Goal: Task Accomplishment & Management: Manage account settings

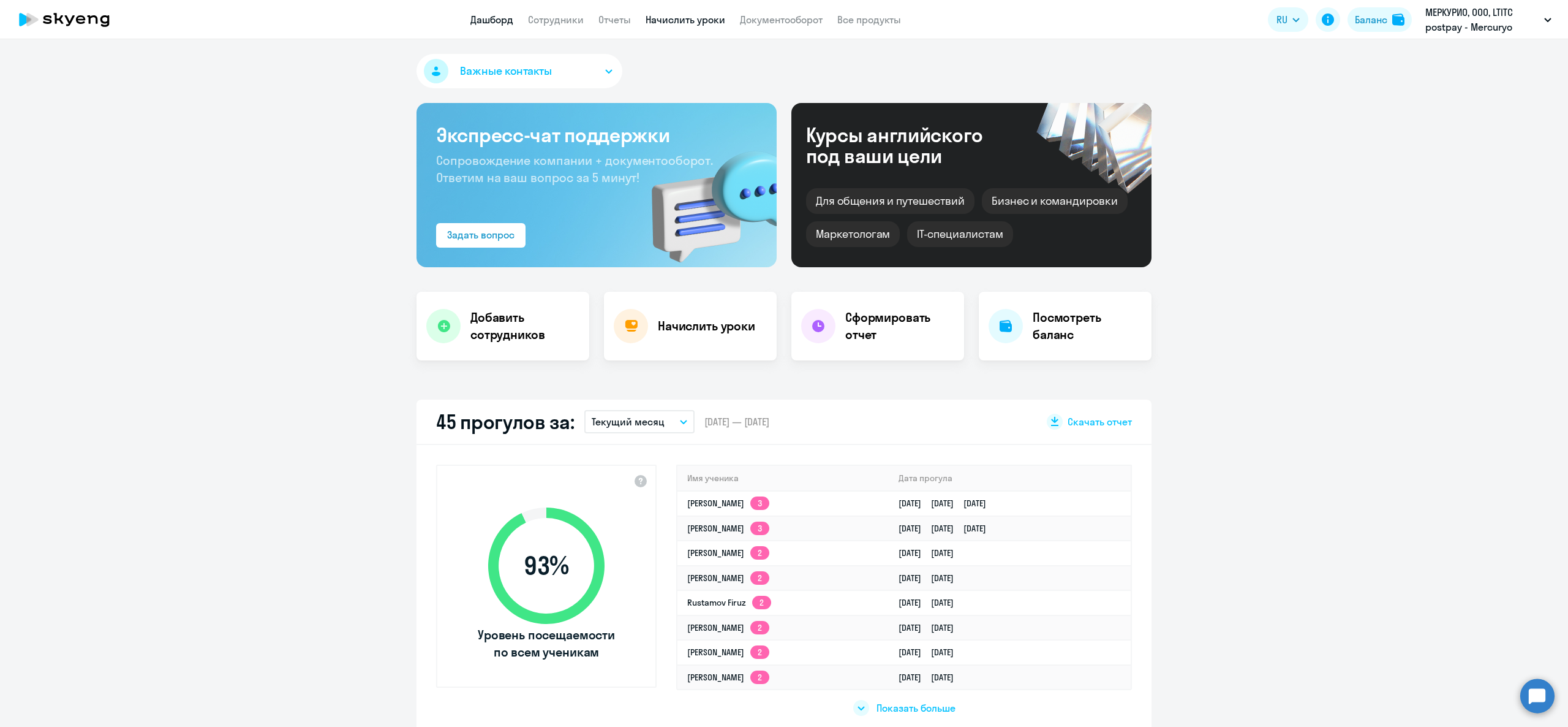
click at [655, 16] on link "Начислить уроки" at bounding box center [685, 19] width 80 height 13
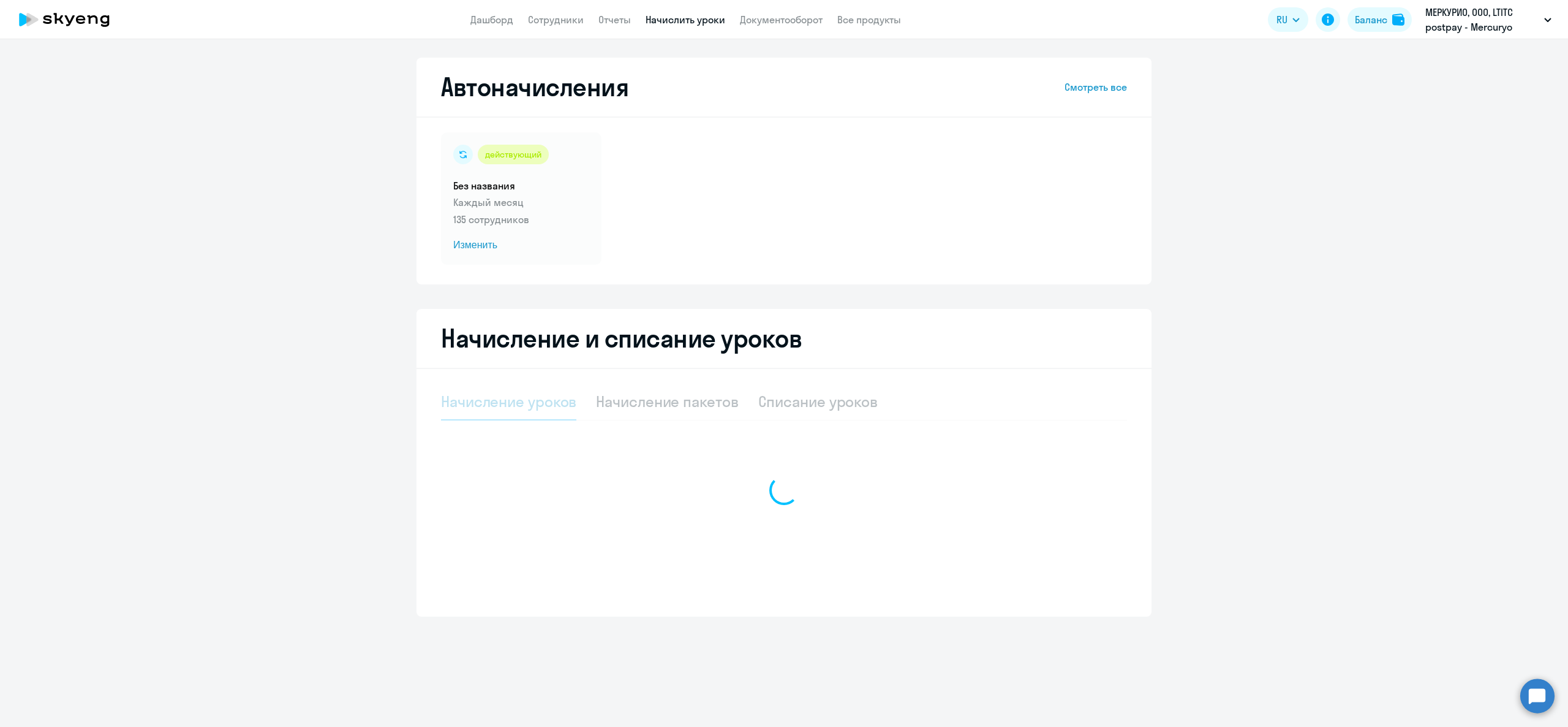
select select "10"
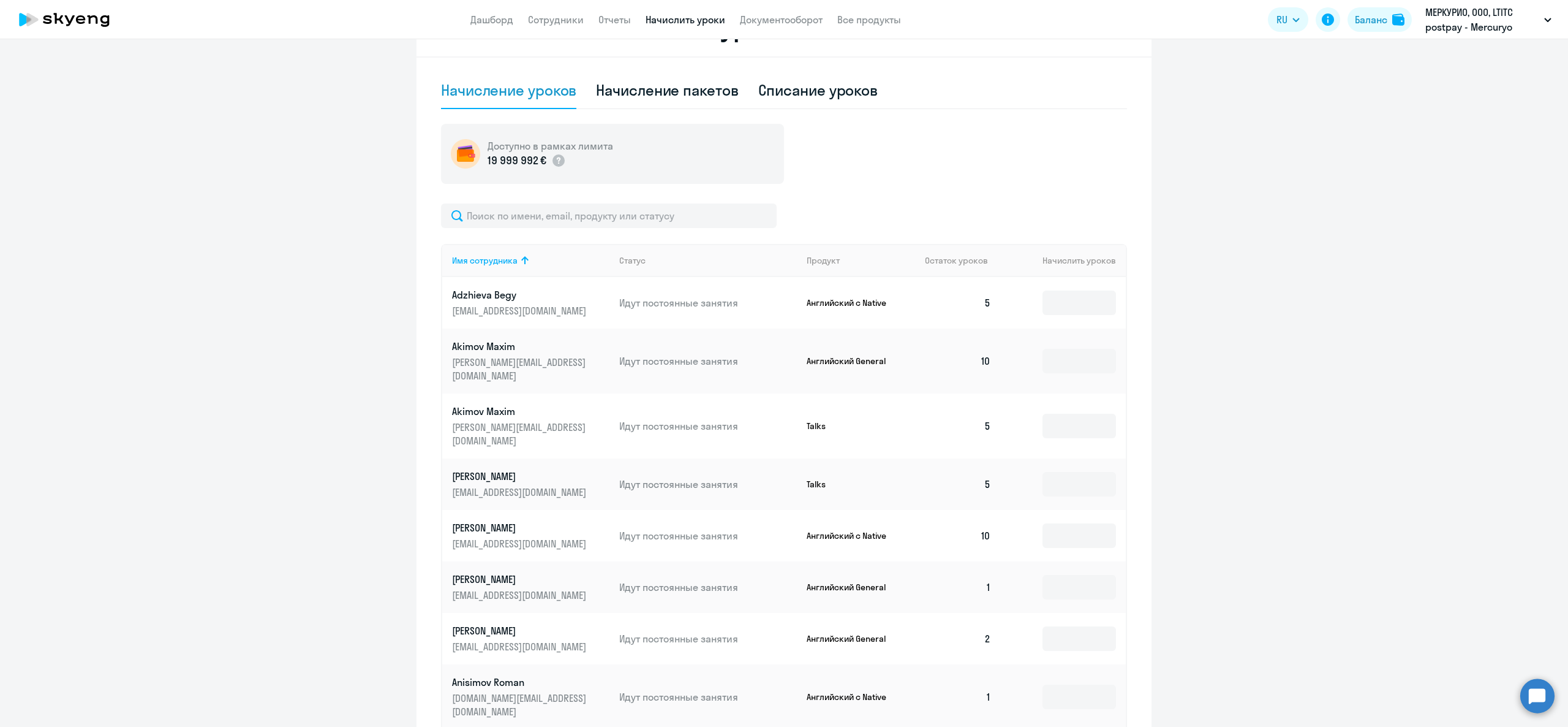
scroll to position [368, 0]
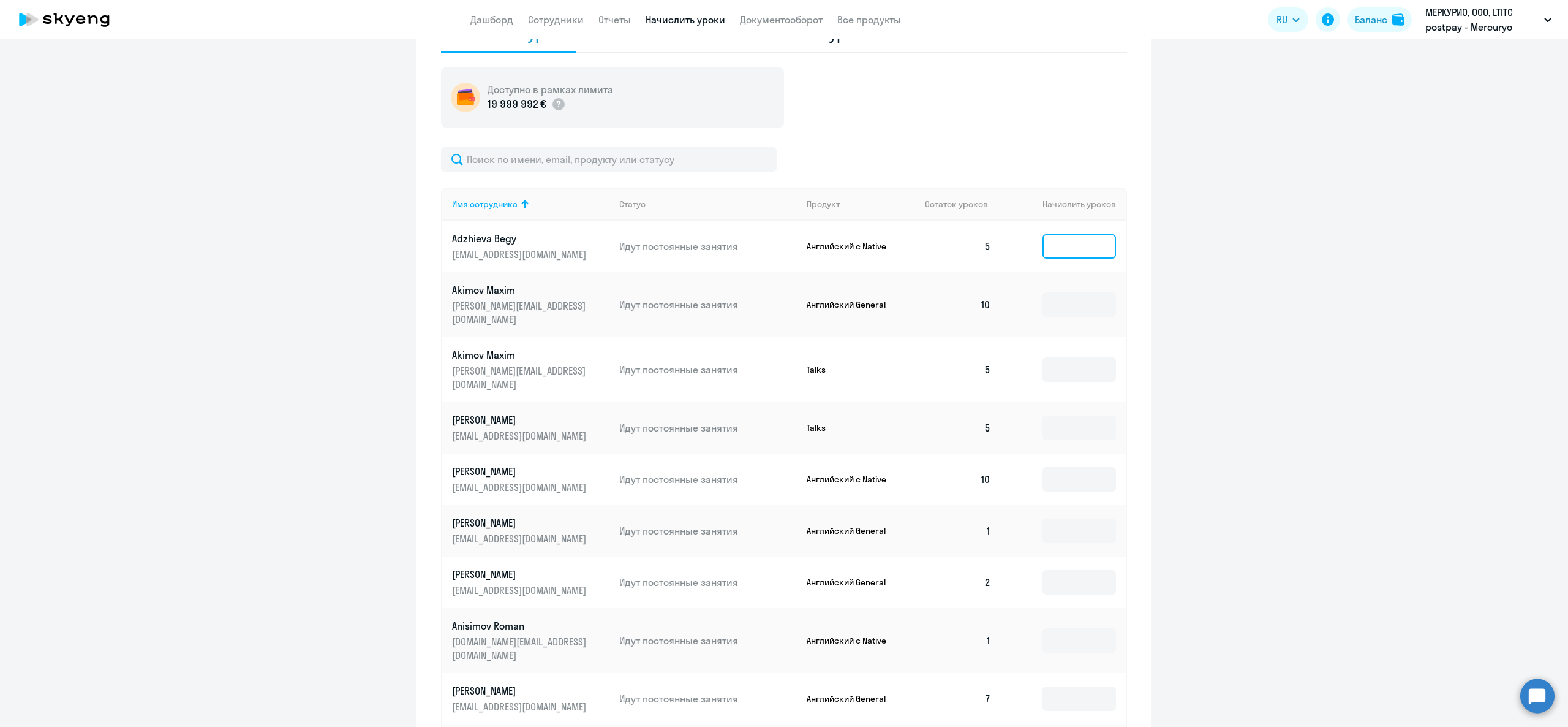
click at [1047, 248] on input at bounding box center [1079, 246] width 73 height 24
type input "1"
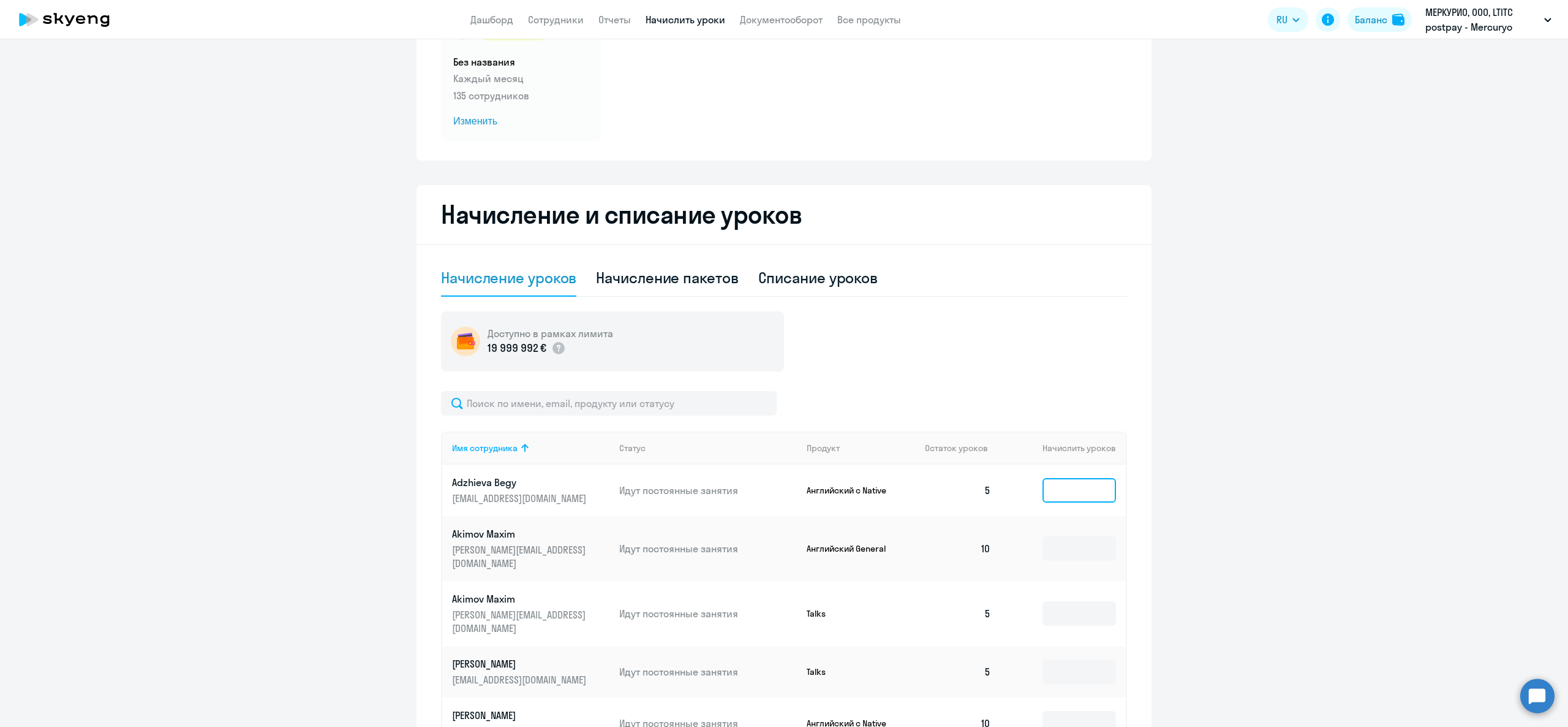
scroll to position [123, 0]
click at [665, 262] on div "Начисление пакетов" at bounding box center [667, 280] width 142 height 37
select select "10"
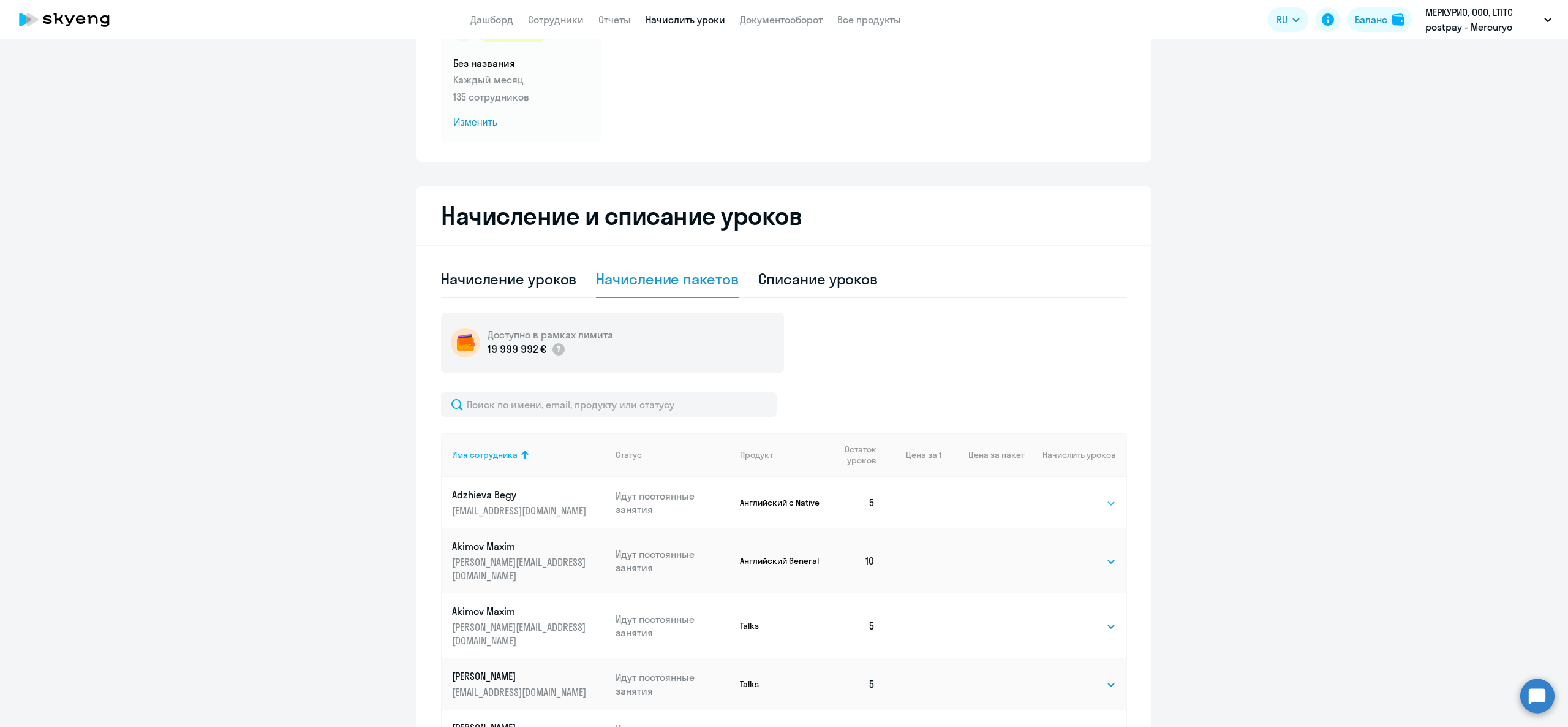
click at [1066, 499] on select "Выбрать 4 8 16 32 64 96 128" at bounding box center [1091, 503] width 50 height 15
select select "4"
click at [1066, 496] on select "Выбрать 4 8 16 32 64 96 128" at bounding box center [1091, 503] width 50 height 15
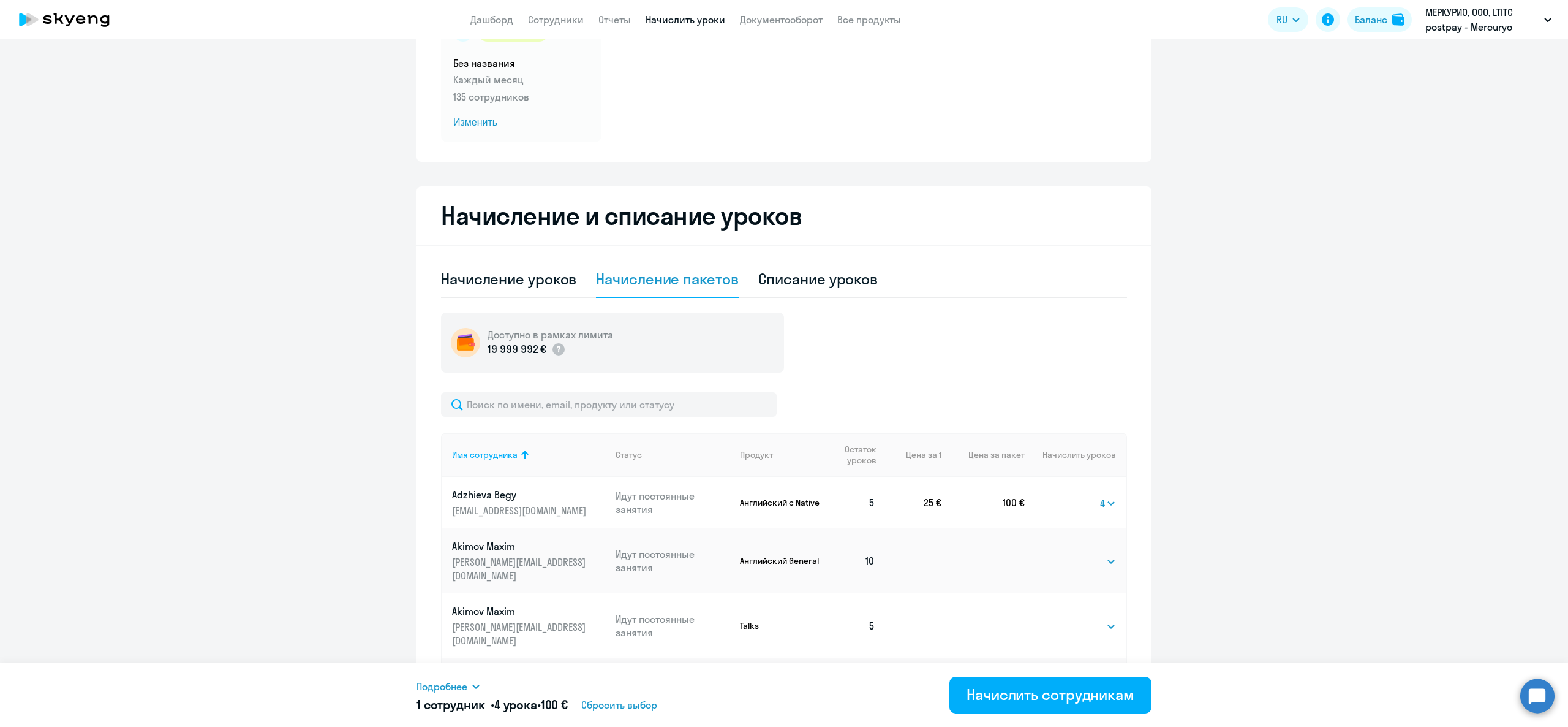
click at [469, 684] on div "Подробнее" at bounding box center [668, 686] width 505 height 15
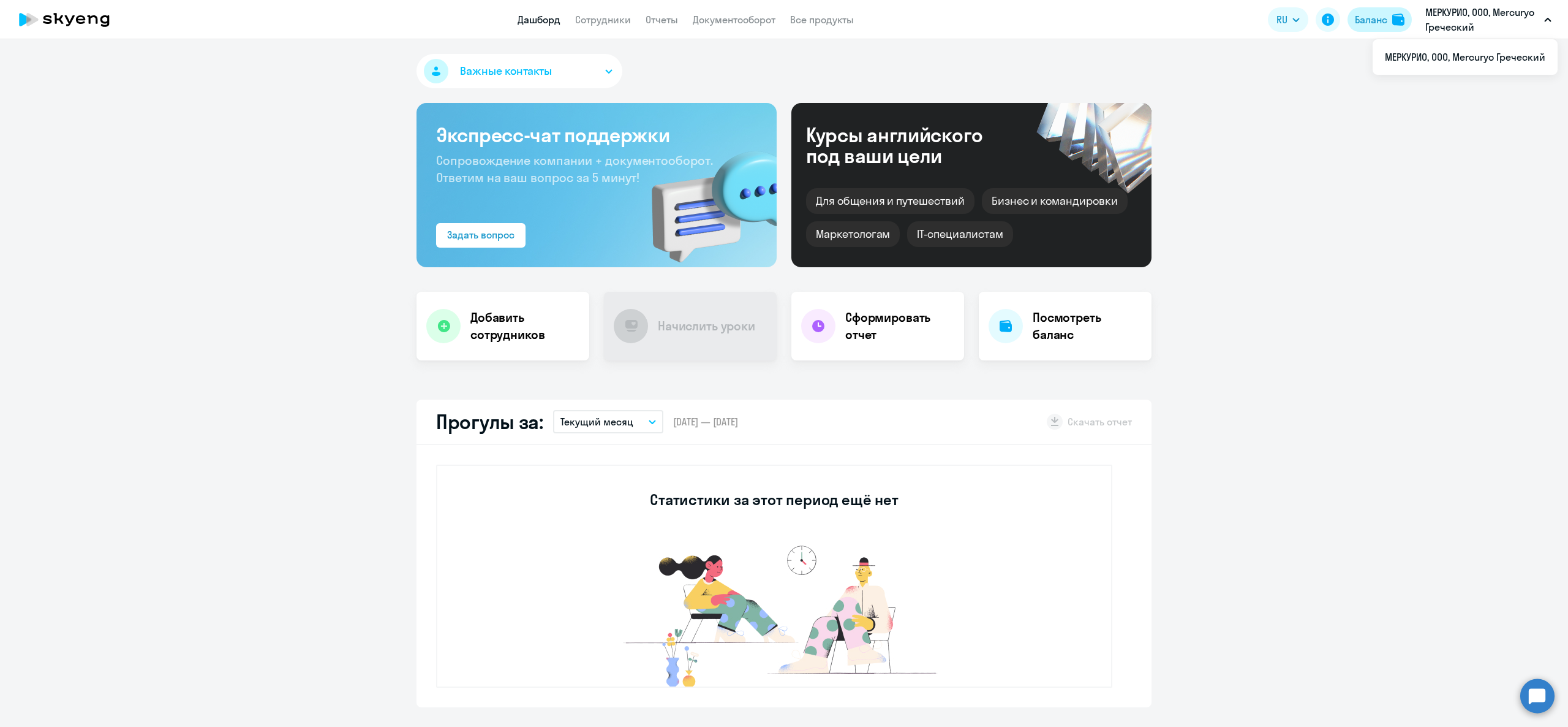
click at [1398, 13] on img at bounding box center [1398, 19] width 13 height 13
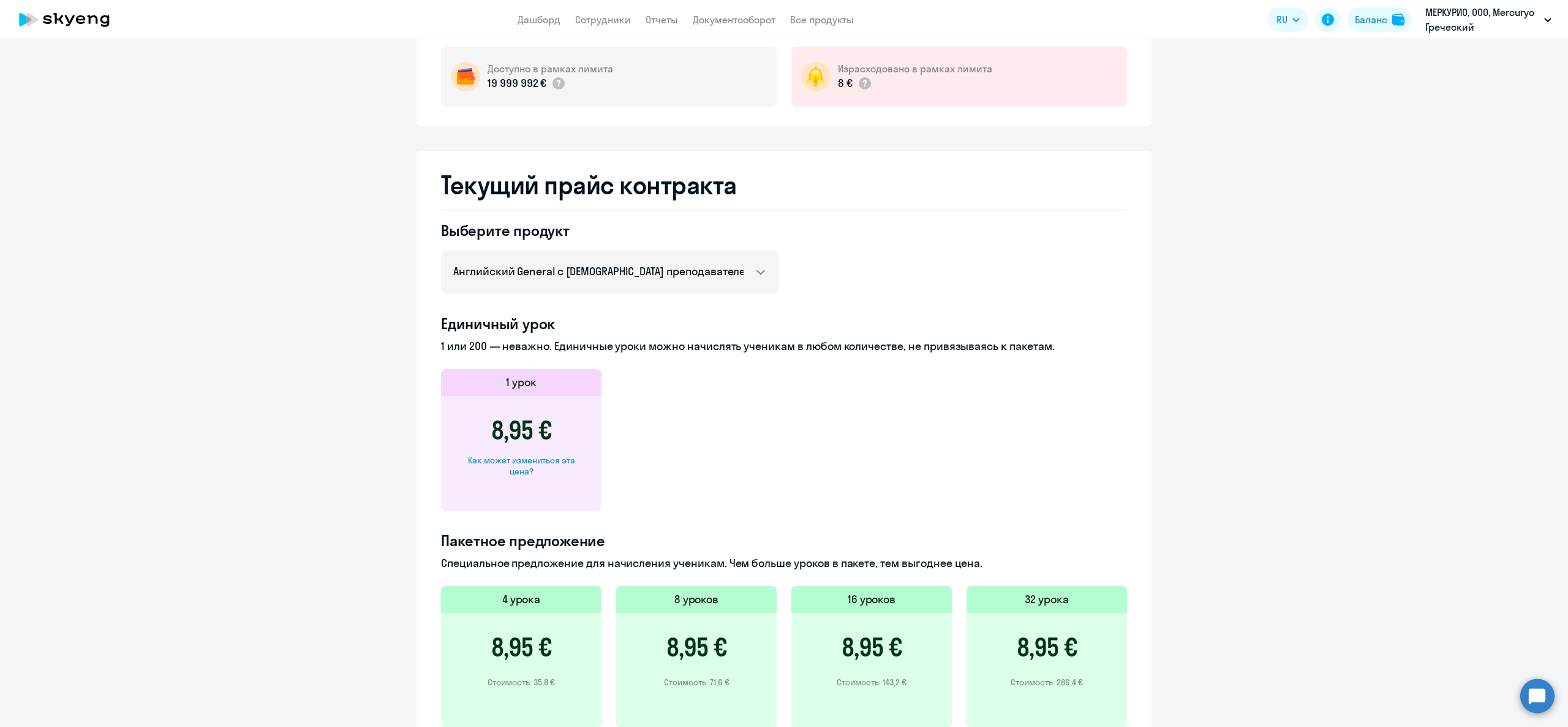
scroll to position [3, 0]
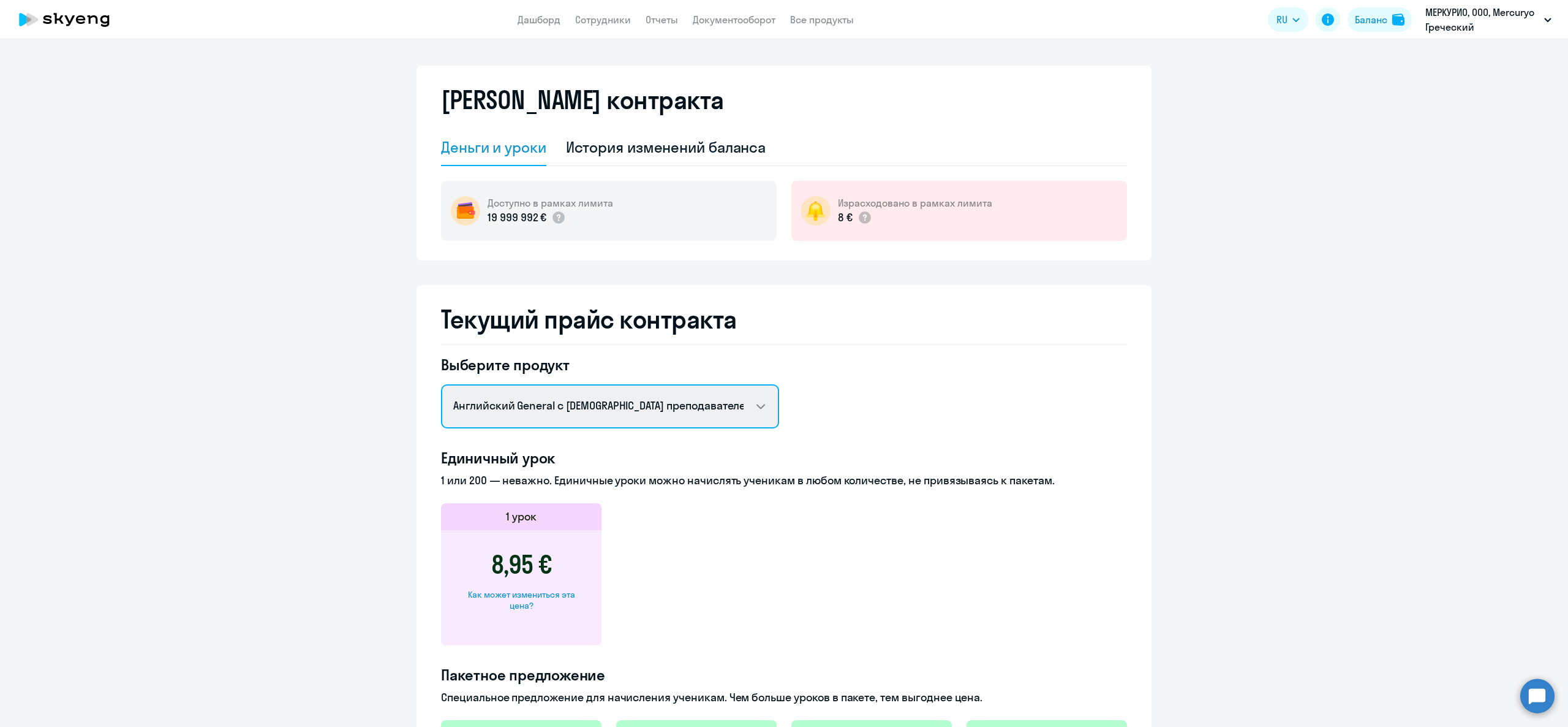
click at [569, 409] on select "Английский General с русскоговорящим преподавателем Английский General с англог…" at bounding box center [610, 406] width 338 height 44
select select "english_adult_not_native_speaker_premium"
click at [441, 384] on select "Английский General с русскоговорящим преподавателем Английский General с англог…" at bounding box center [610, 406] width 338 height 44
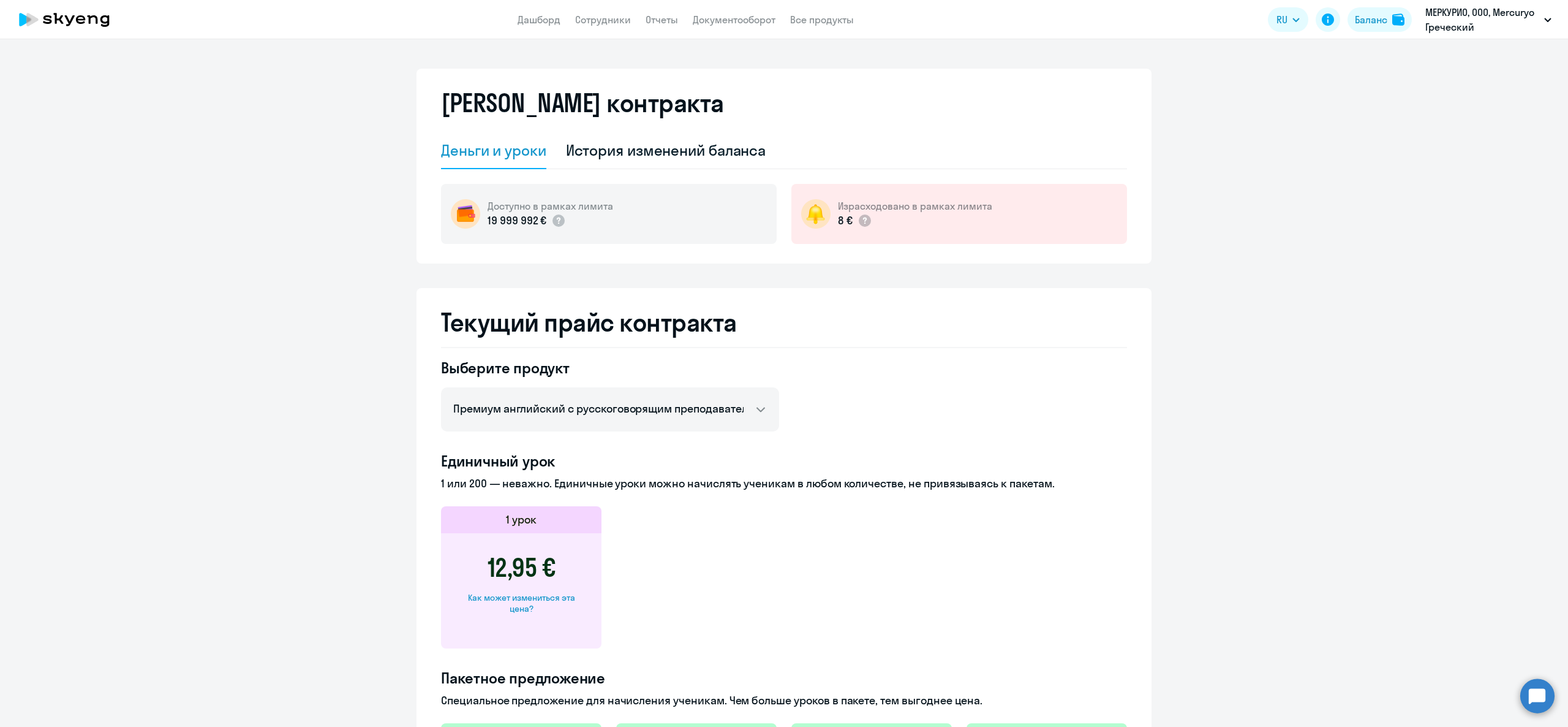
click at [602, 7] on app-header "Дашборд Сотрудники Отчеты Документооборот Все продукты Дашборд Сотрудники Отчет…" at bounding box center [784, 19] width 1568 height 39
click at [609, 21] on link "Сотрудники" at bounding box center [603, 19] width 55 height 13
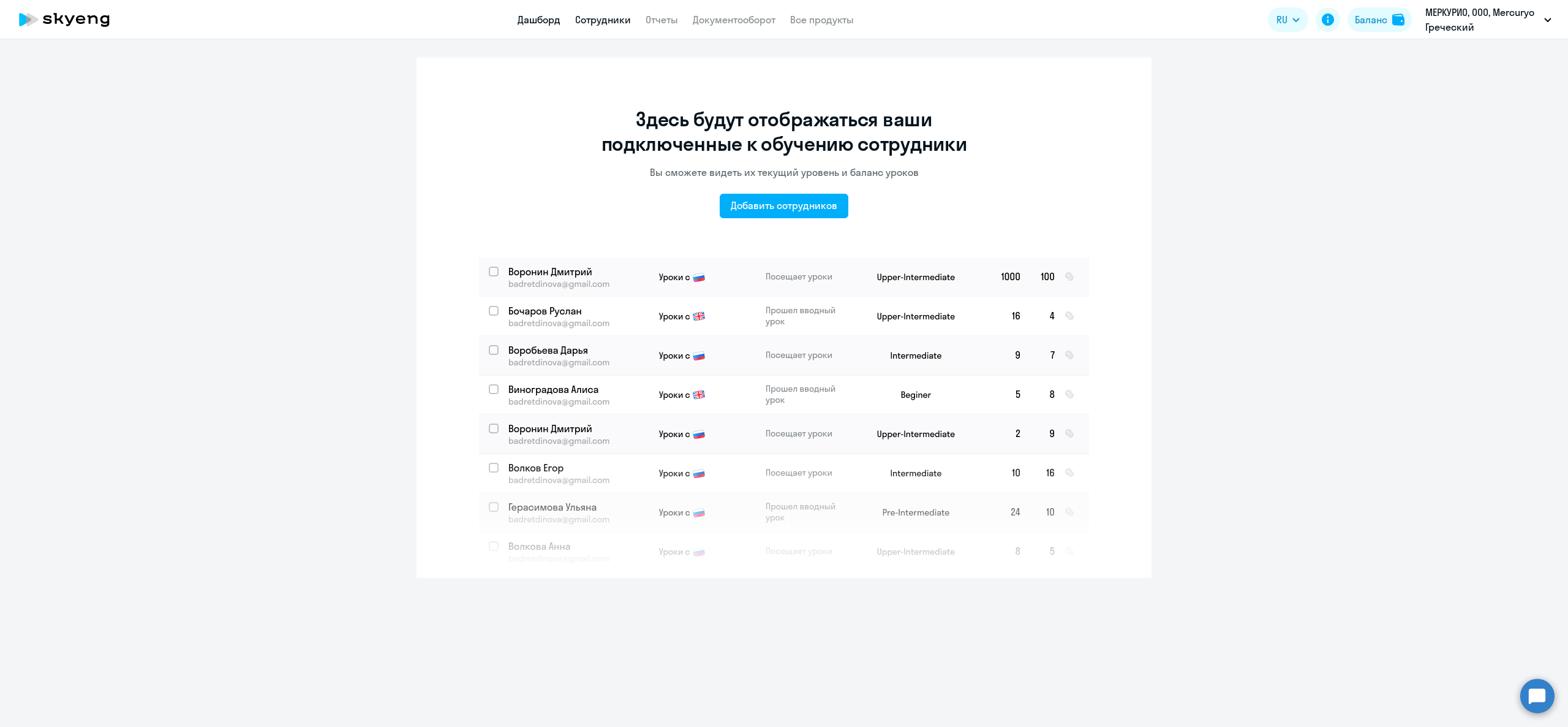
click at [544, 21] on link "Дашборд" at bounding box center [539, 19] width 43 height 13
